Goal: Task Accomplishment & Management: Manage account settings

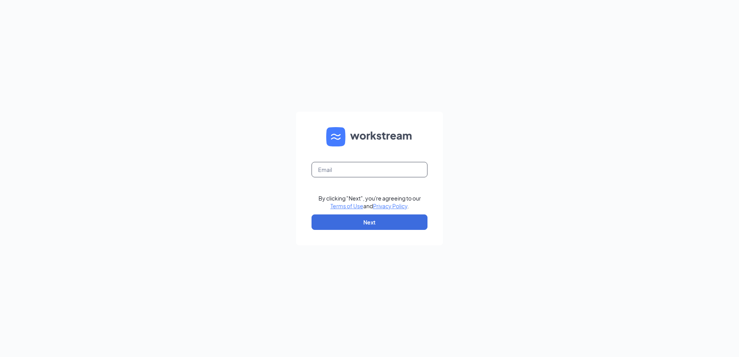
click at [384, 175] on input "text" at bounding box center [369, 169] width 116 height 15
type input "fargo143@nilsonculvers.com"
click at [384, 221] on button "Next" at bounding box center [369, 221] width 116 height 15
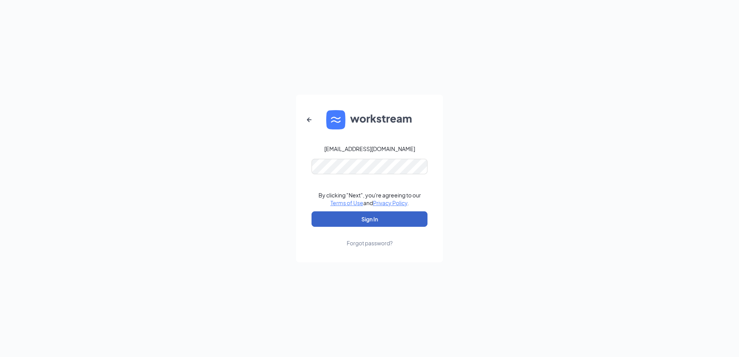
click at [338, 217] on button "Sign In" at bounding box center [369, 218] width 116 height 15
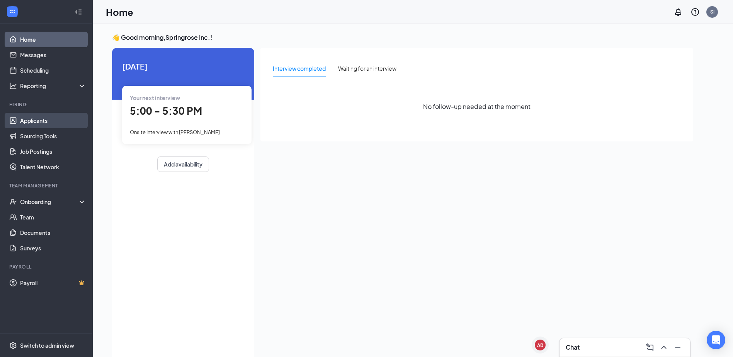
click at [49, 123] on link "Applicants" at bounding box center [53, 120] width 66 height 15
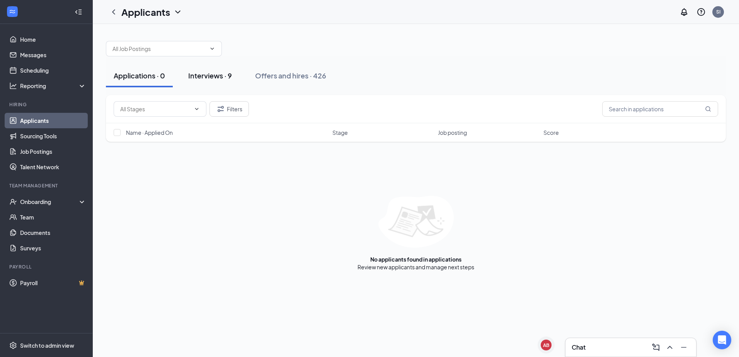
click at [223, 69] on button "Interviews · 9" at bounding box center [209, 75] width 59 height 23
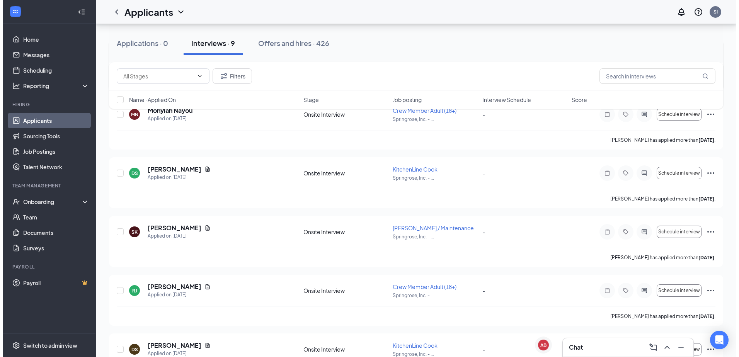
scroll to position [324, 0]
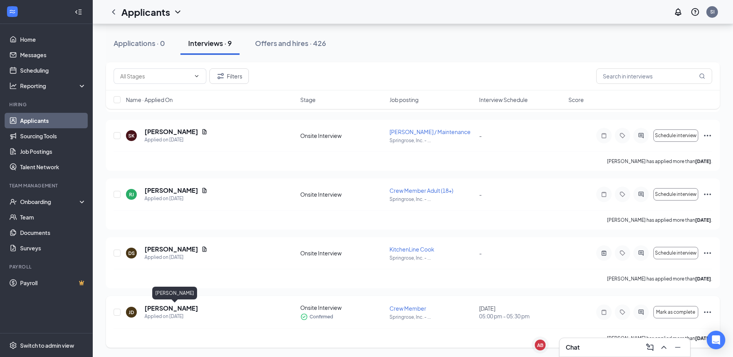
click at [189, 311] on h5 "[PERSON_NAME]" at bounding box center [171, 308] width 54 height 8
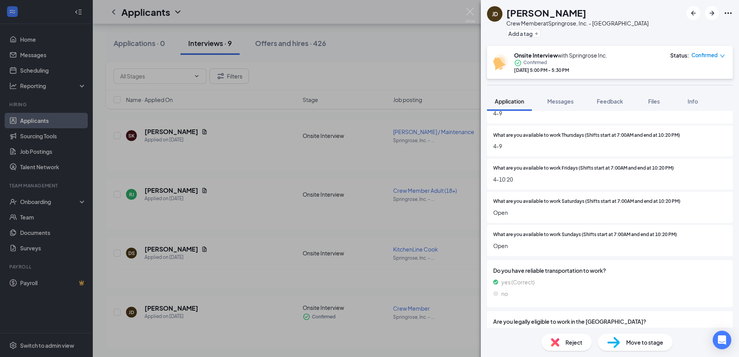
scroll to position [264, 0]
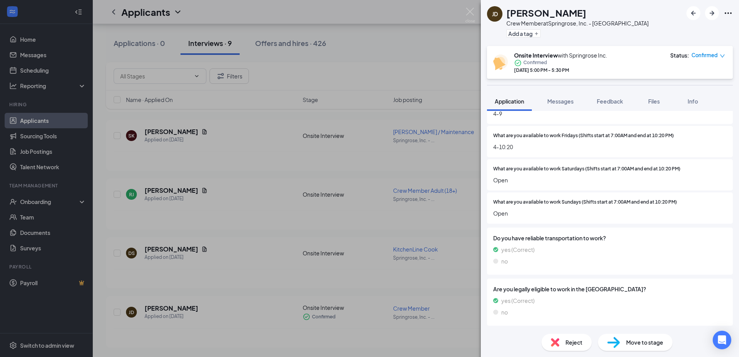
click at [649, 346] on span "Move to stage" at bounding box center [644, 342] width 37 height 8
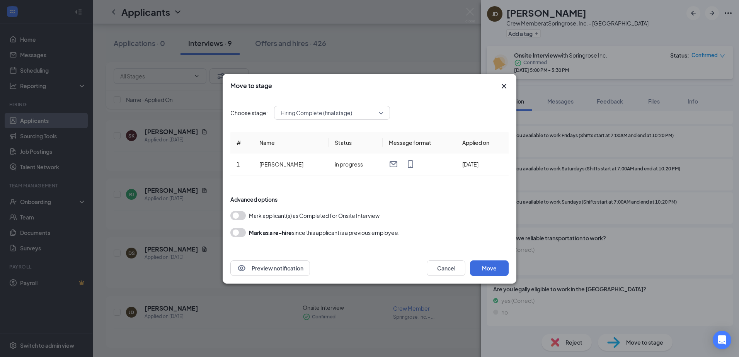
scroll to position [261, 0]
click at [434, 267] on button "Cancel" at bounding box center [445, 267] width 39 height 15
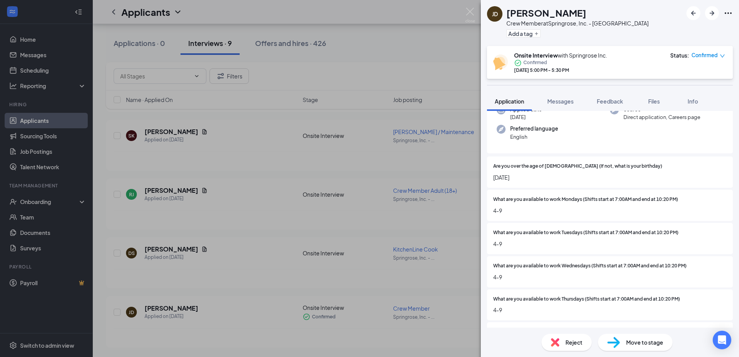
scroll to position [0, 0]
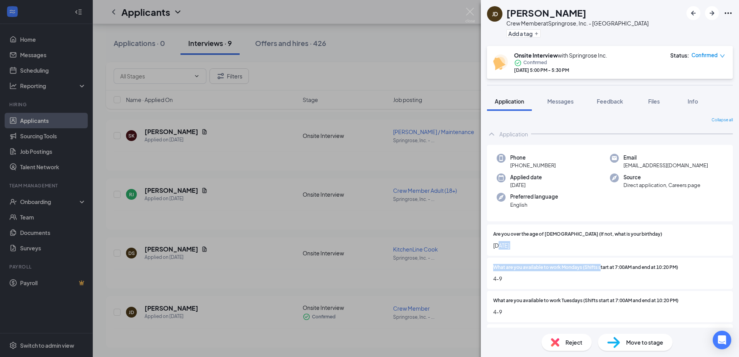
drag, startPoint x: 500, startPoint y: 250, endPoint x: 601, endPoint y: 262, distance: 101.5
click at [601, 262] on div "Are you over the age of [DEMOGRAPHIC_DATA] (If not, what is your birthday) [DEM…" at bounding box center [610, 356] width 246 height 265
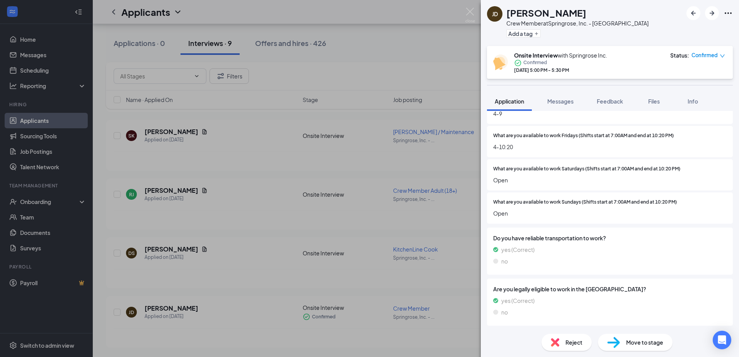
click at [663, 347] on div "Move to stage" at bounding box center [635, 342] width 75 height 17
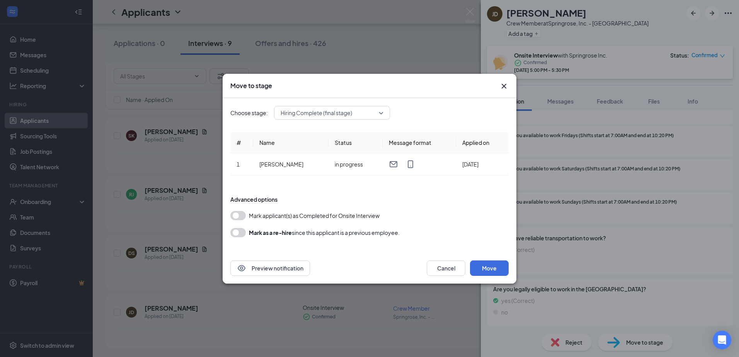
scroll to position [261, 0]
click at [499, 273] on button "Move" at bounding box center [489, 267] width 39 height 15
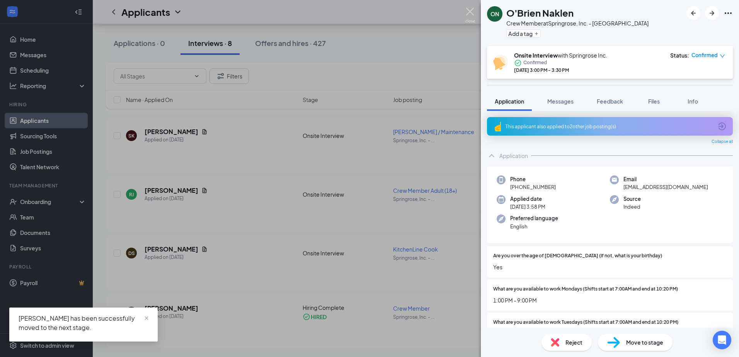
click at [474, 12] on img at bounding box center [470, 15] width 10 height 15
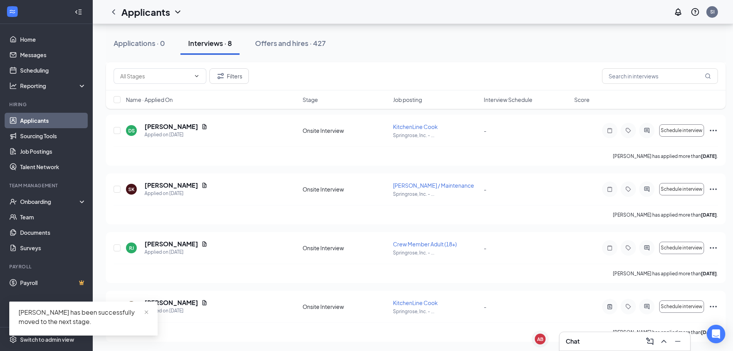
scroll to position [270, 0]
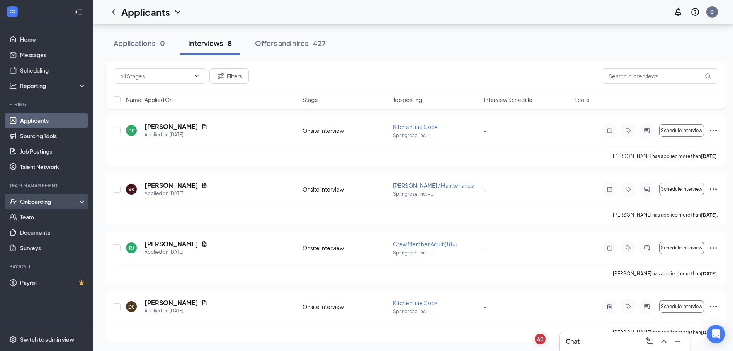
click at [42, 199] on div "Onboarding" at bounding box center [49, 202] width 59 height 8
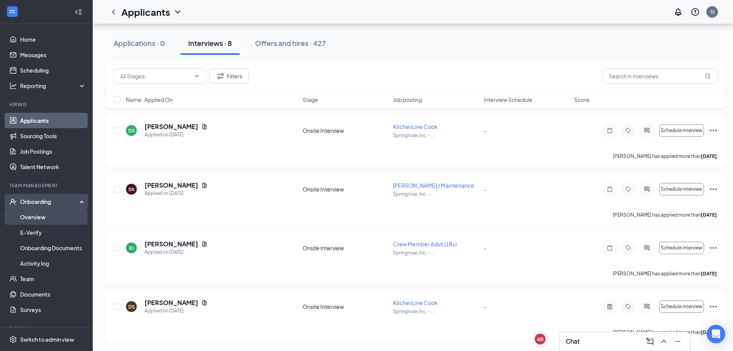
click at [39, 213] on link "Overview" at bounding box center [53, 216] width 66 height 15
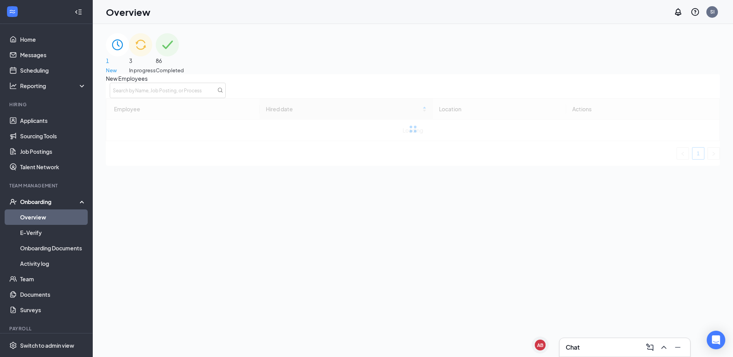
click at [336, 29] on div "1 New 3 In progress 86 Completed New Employees Employee Hired date Location Act…" at bounding box center [413, 208] width 640 height 368
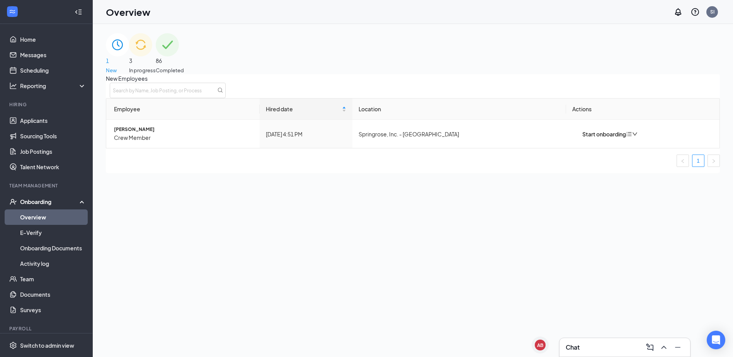
click at [156, 44] on div "3 In progress" at bounding box center [142, 53] width 27 height 41
